Goal: Task Accomplishment & Management: Manage account settings

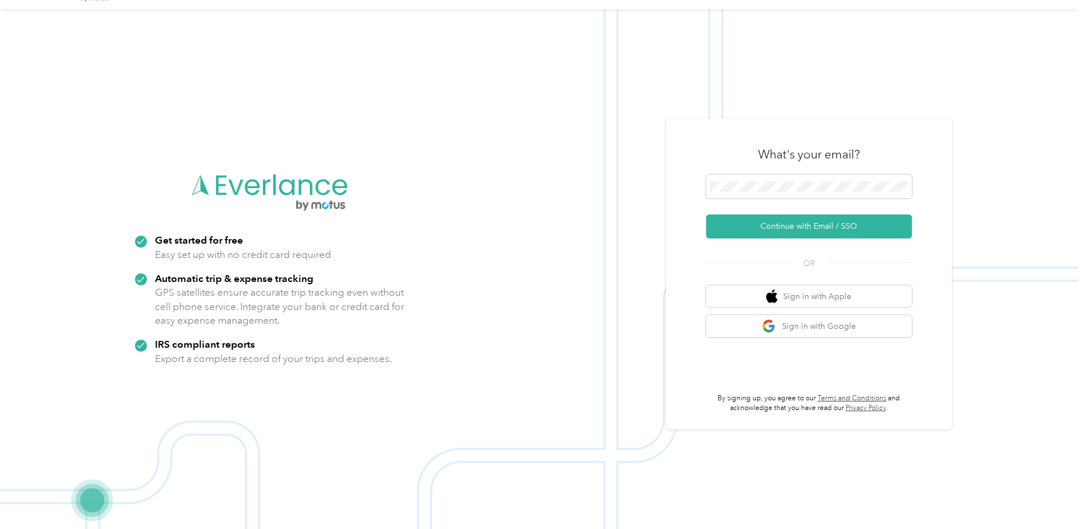
scroll to position [28, 0]
click at [757, 179] on span at bounding box center [809, 186] width 206 height 24
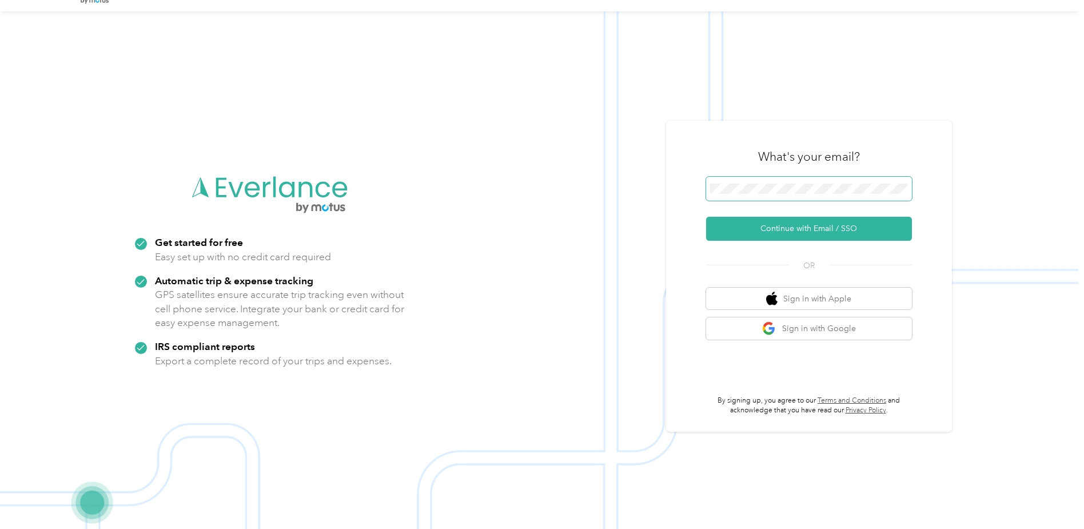
click at [751, 182] on span at bounding box center [809, 189] width 206 height 24
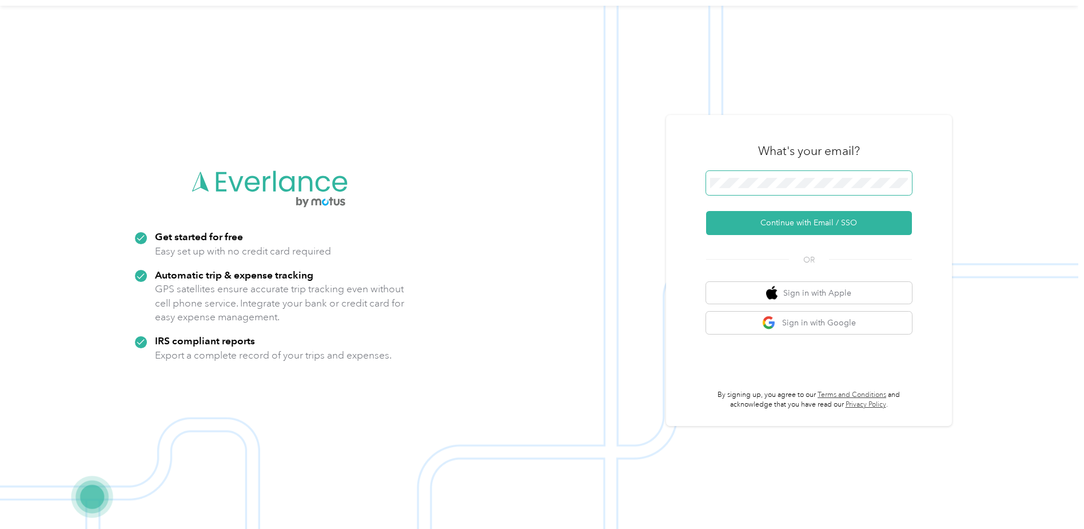
click at [736, 176] on span at bounding box center [809, 183] width 206 height 24
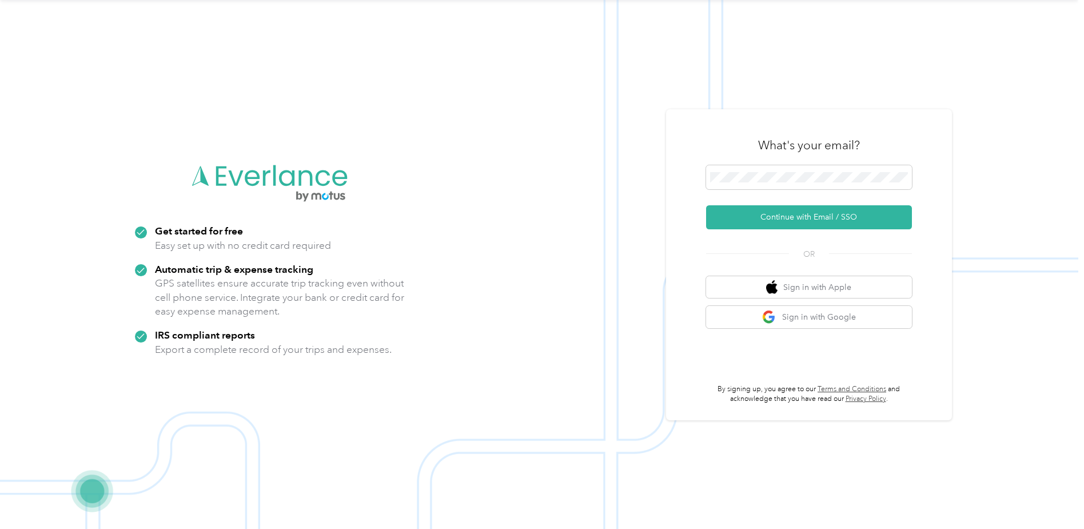
scroll to position [0, 0]
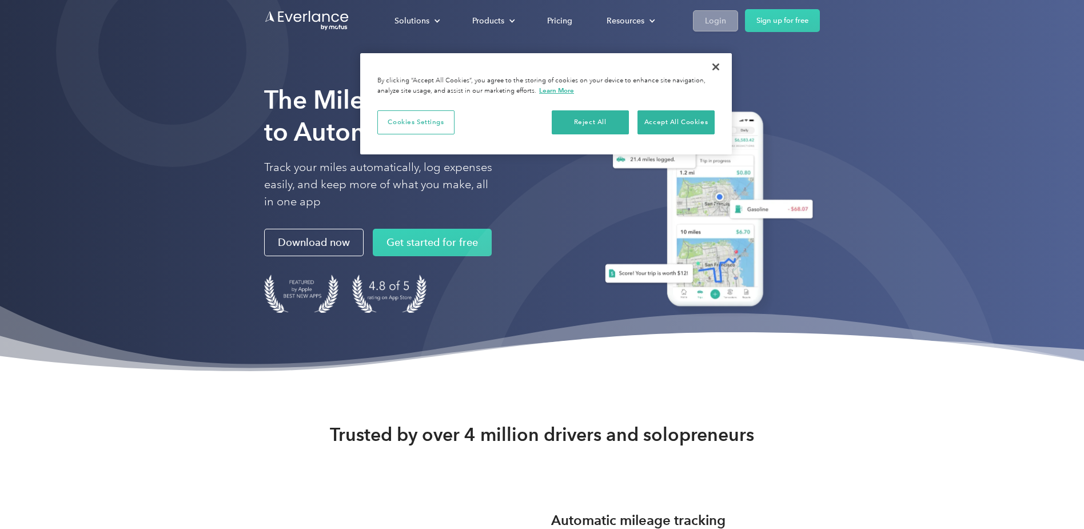
click at [721, 24] on div "Login" at bounding box center [715, 21] width 21 height 14
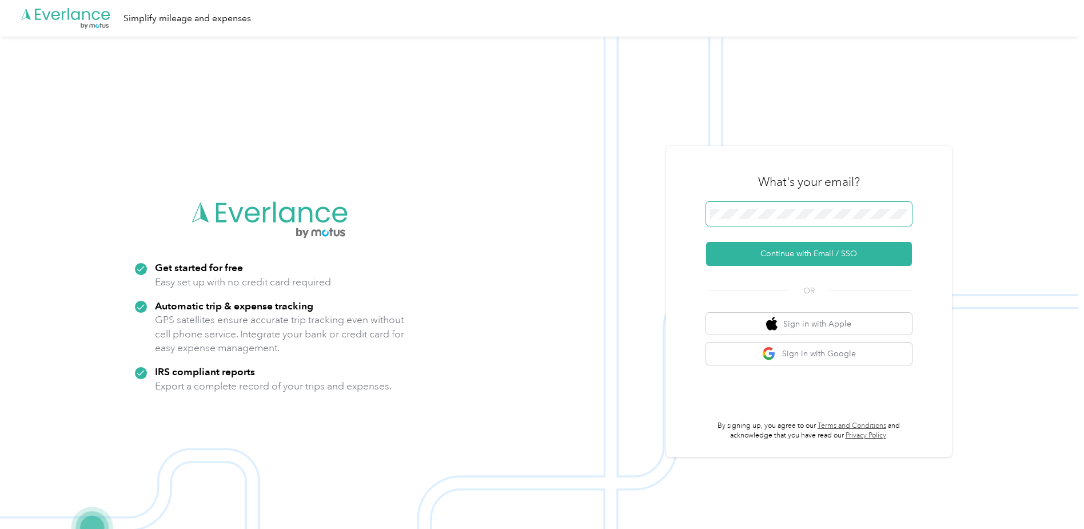
click at [718, 222] on span at bounding box center [809, 214] width 206 height 24
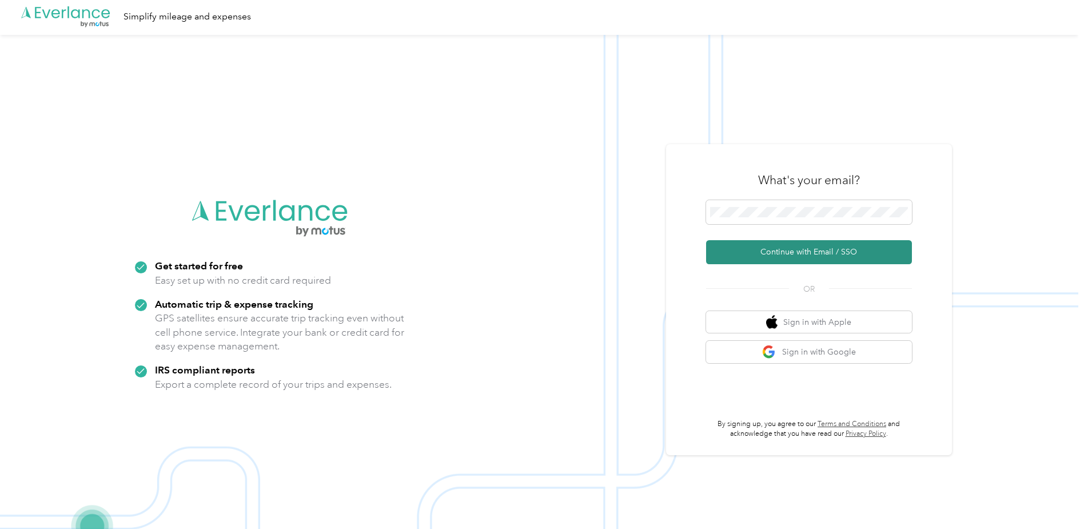
click at [751, 253] on button "Continue with Email / SSO" at bounding box center [809, 252] width 206 height 24
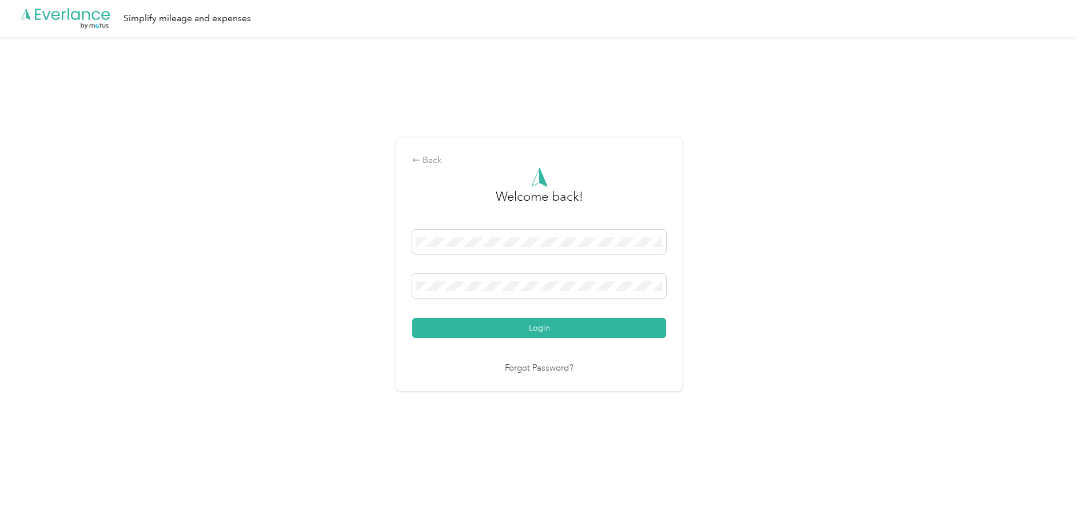
click at [544, 368] on link "Forgot Password?" at bounding box center [539, 368] width 69 height 13
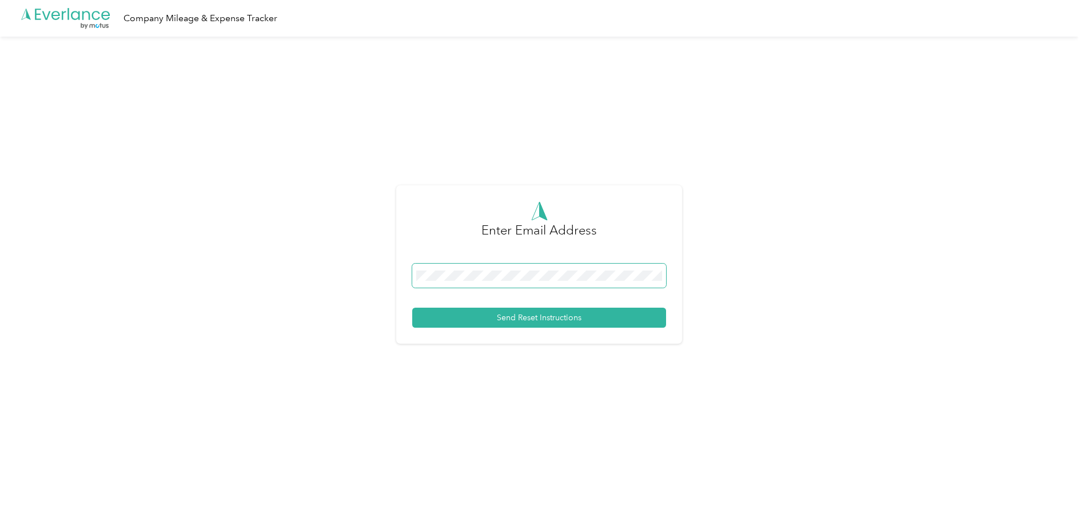
click at [514, 269] on span at bounding box center [539, 276] width 254 height 24
click at [515, 317] on button "Send Reset Instructions" at bounding box center [539, 318] width 254 height 20
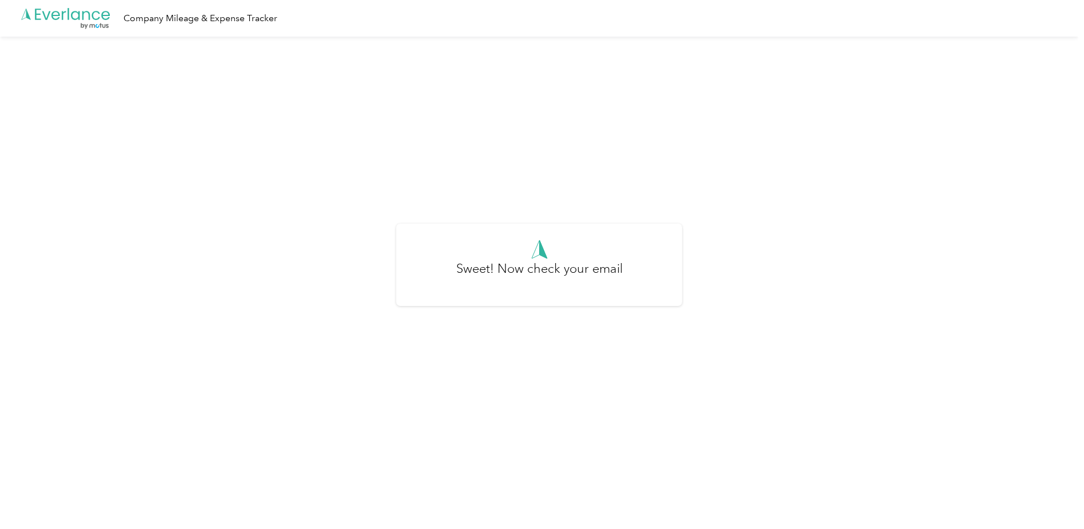
click at [571, 276] on h3 "Sweet! Now check your email" at bounding box center [539, 274] width 166 height 31
click at [539, 261] on h3 "Sweet! Now check your email" at bounding box center [539, 274] width 166 height 31
